Goal: Task Accomplishment & Management: Use online tool/utility

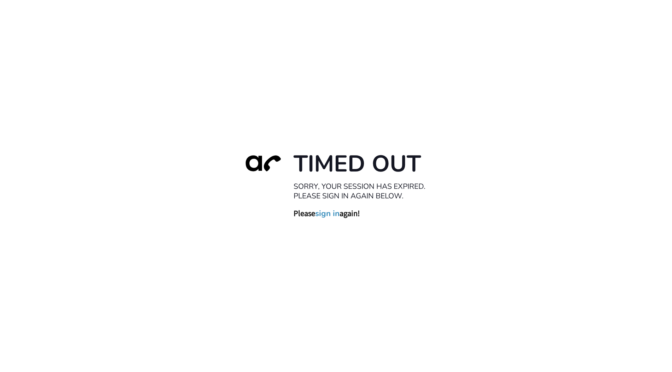
click at [328, 212] on link "sign in" at bounding box center [327, 214] width 24 height 10
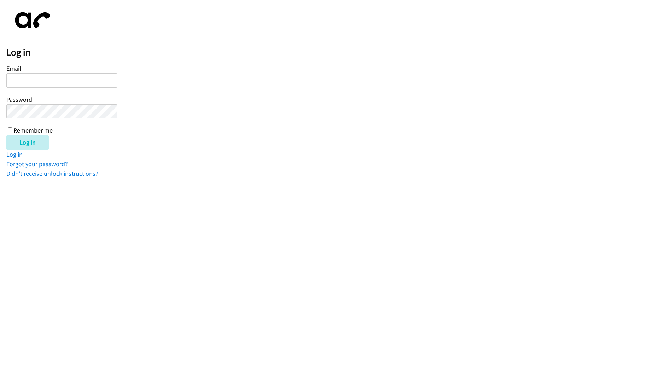
type input "c"
type input "[PERSON_NAME][EMAIL_ADDRESS][DOMAIN_NAME]"
click at [6, 135] on input "Log in" at bounding box center [27, 142] width 42 height 14
